Goal: Information Seeking & Learning: Find specific fact

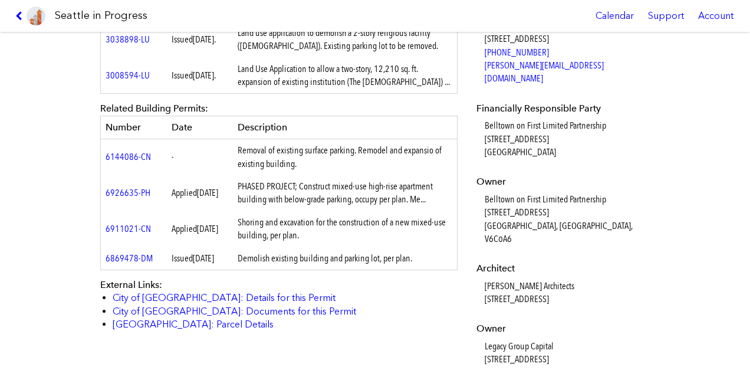
scroll to position [467, 0]
drag, startPoint x: 479, startPoint y: 319, endPoint x: 561, endPoint y: 322, distance: 82.6
click at [561, 322] on dl "Applicant [PERSON_NAME] [STREET_ADDRESS] Authorized Agent [PERSON_NAME] [STREET…" at bounding box center [561, 146] width 170 height 437
copy dd "Legacy Group Capital"
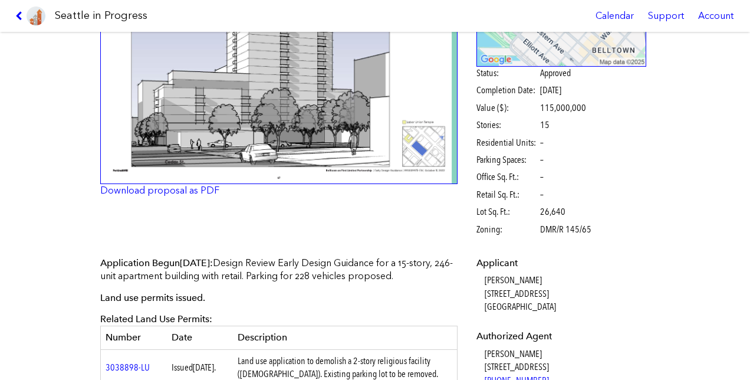
scroll to position [0, 0]
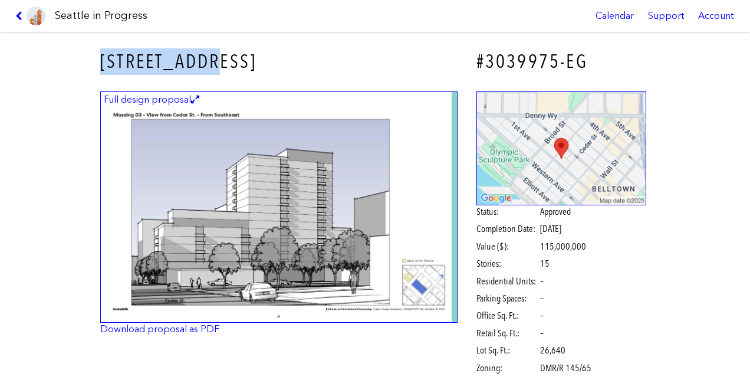
drag, startPoint x: 97, startPoint y: 67, endPoint x: 207, endPoint y: 59, distance: 110.5
click at [207, 59] on h3 "[STREET_ADDRESS]" at bounding box center [278, 61] width 357 height 27
copy h3 "[STREET_ADDRESS]"
click at [601, 204] on img at bounding box center [561, 148] width 170 height 114
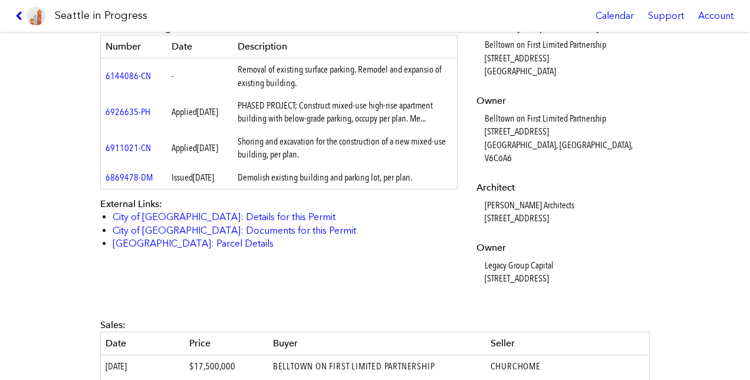
scroll to position [548, 0]
drag, startPoint x: 477, startPoint y: 238, endPoint x: 559, endPoint y: 235, distance: 82.6
click at [559, 235] on dl "Applicant [PERSON_NAME] [STREET_ADDRESS] Authorized Agent [PERSON_NAME] [STREET…" at bounding box center [561, 65] width 170 height 437
copy dd "Legacy Group Capital"
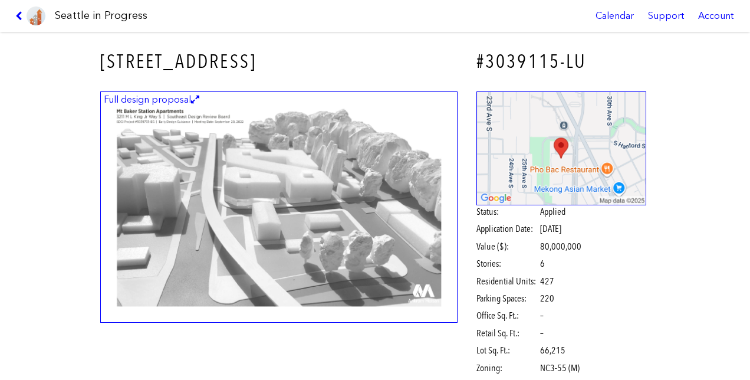
scroll to position [310, 0]
